Goal: Information Seeking & Learning: Find specific fact

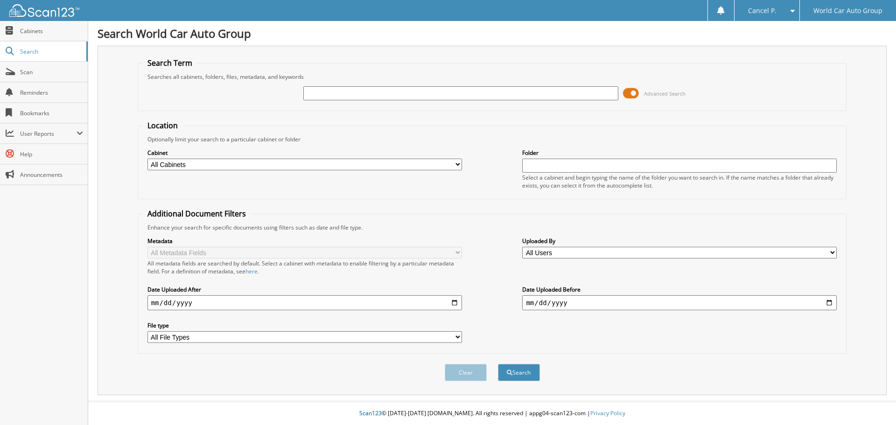
click at [441, 92] on input "text" at bounding box center [460, 93] width 314 height 14
type input "368442"
click at [498, 364] on button "Search" at bounding box center [519, 372] width 42 height 17
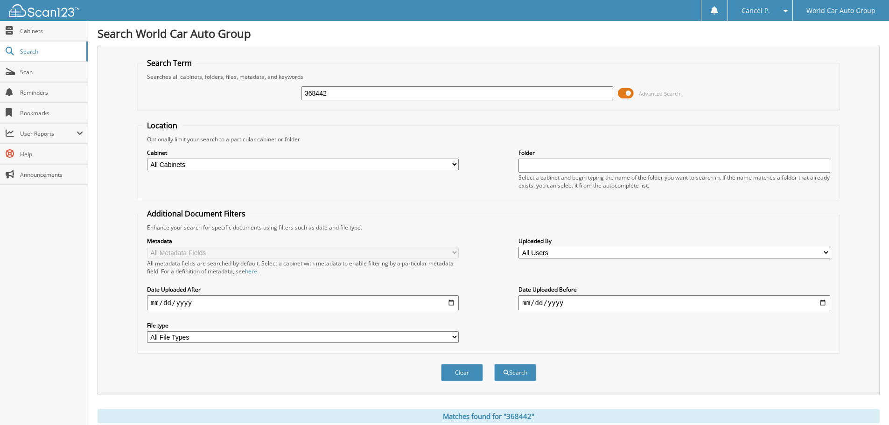
click at [325, 89] on input "368442" at bounding box center [457, 93] width 312 height 14
drag, startPoint x: 333, startPoint y: 92, endPoint x: 277, endPoint y: 105, distance: 56.9
click at [277, 103] on div "368442 Advanced Search" at bounding box center [488, 93] width 692 height 25
type input "503652"
click at [494, 364] on button "Search" at bounding box center [515, 372] width 42 height 17
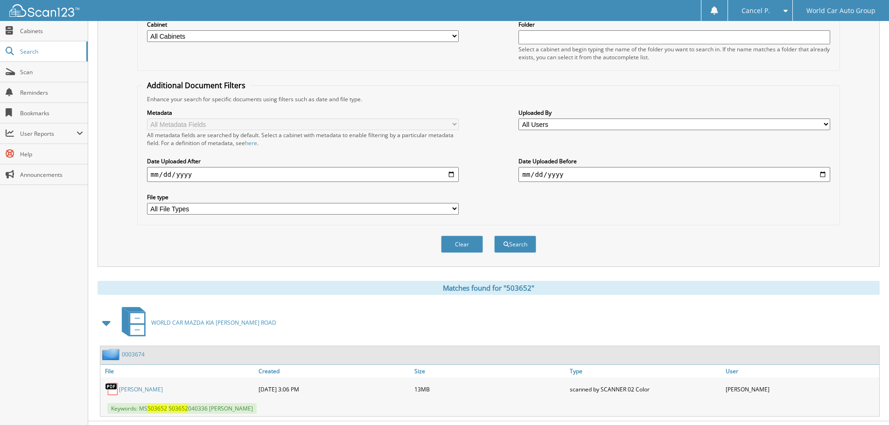
scroll to position [148, 0]
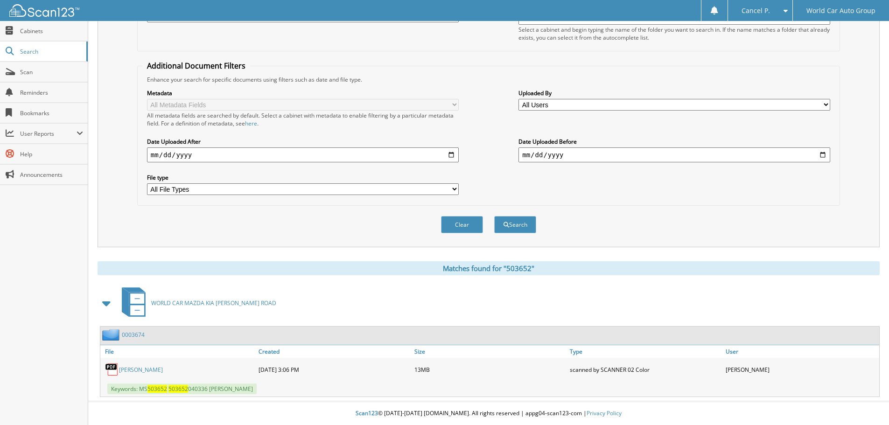
click at [163, 367] on link "[PERSON_NAME]" at bounding box center [141, 370] width 44 height 8
